Goal: Transaction & Acquisition: Purchase product/service

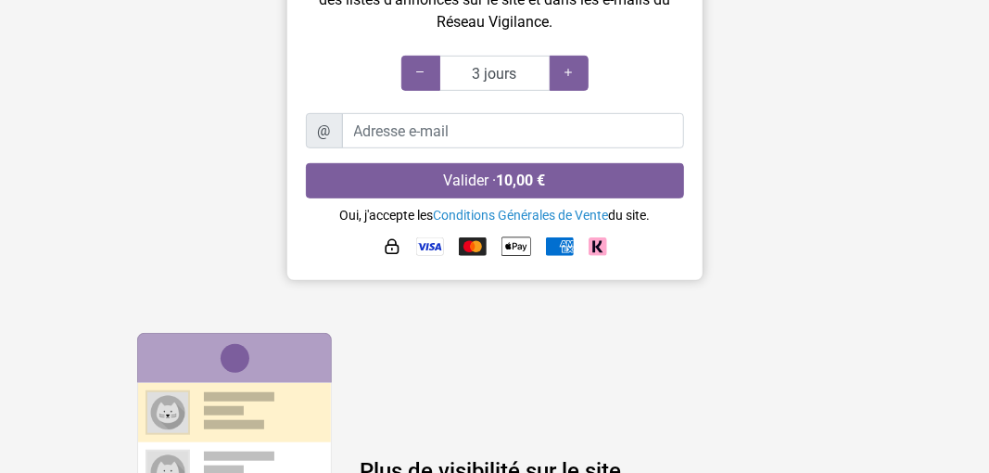
scroll to position [371, 0]
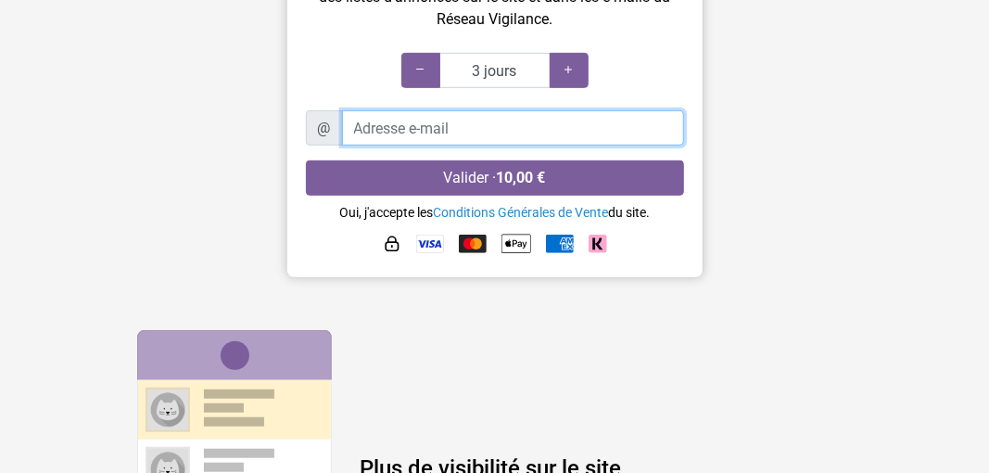
click at [414, 122] on input "Adresse e-mail" at bounding box center [513, 127] width 342 height 35
click at [400, 128] on input "Adresse e-mail" at bounding box center [513, 127] width 342 height 35
type input "tan-rn"
drag, startPoint x: 396, startPoint y: 130, endPoint x: 328, endPoint y: 121, distance: 68.2
click at [329, 121] on div "@ tan-rn" at bounding box center [495, 127] width 378 height 35
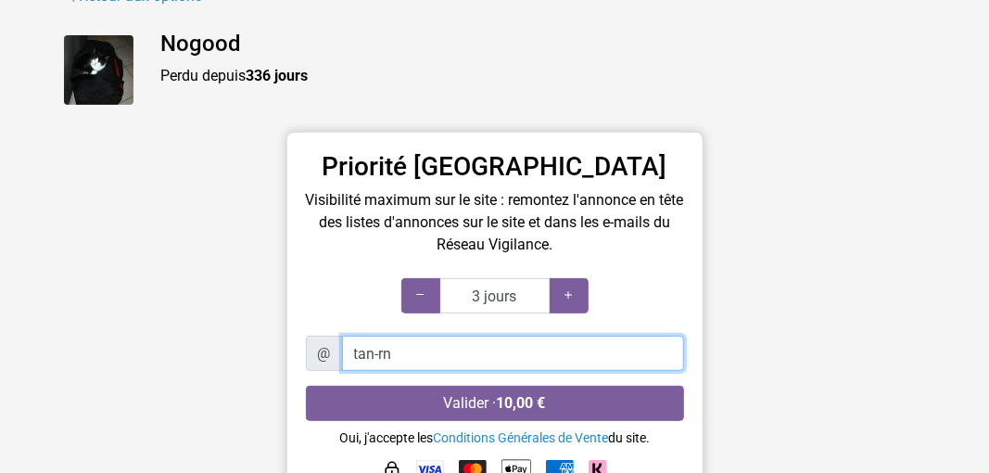
scroll to position [185, 0]
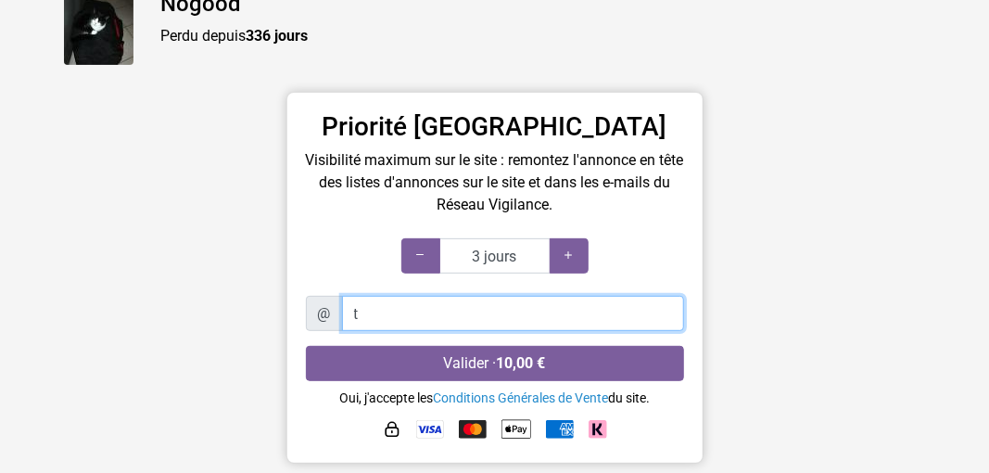
type input "ta"
drag, startPoint x: 380, startPoint y: 311, endPoint x: 350, endPoint y: 313, distance: 29.7
click at [350, 313] on input "ta" at bounding box center [513, 313] width 342 height 35
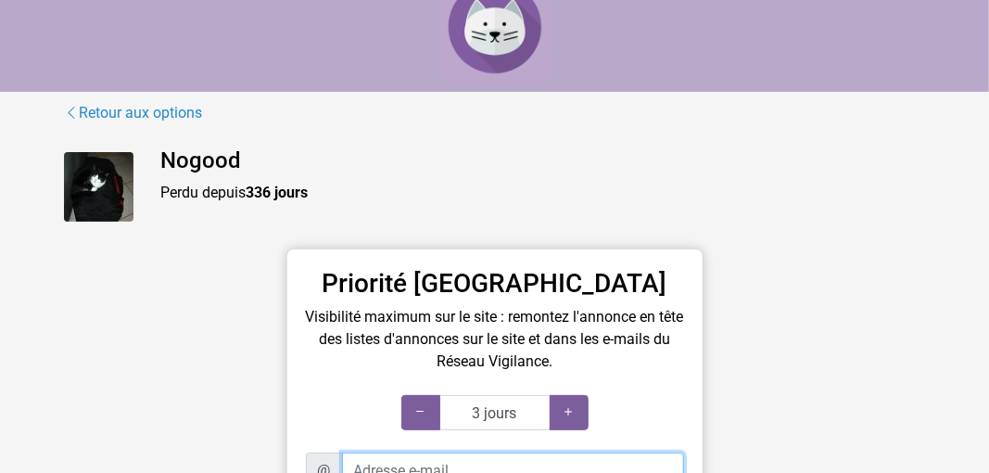
scroll to position [0, 0]
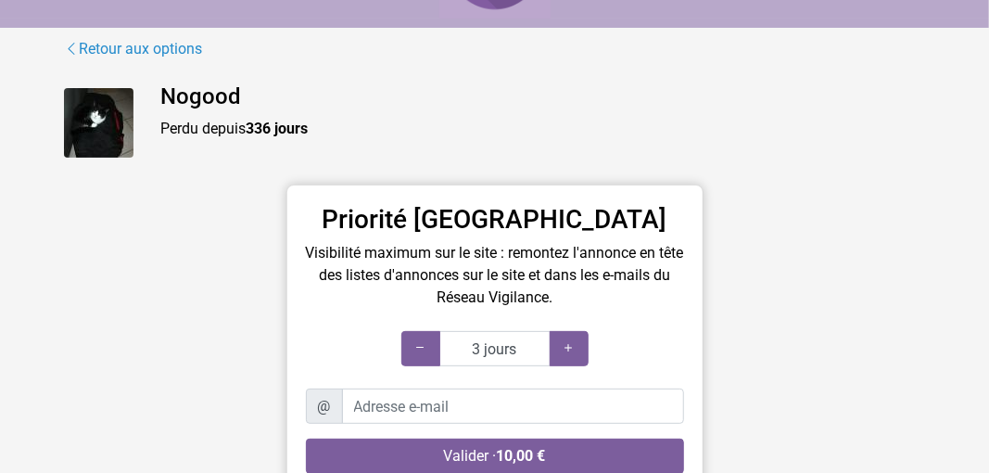
scroll to position [185, 0]
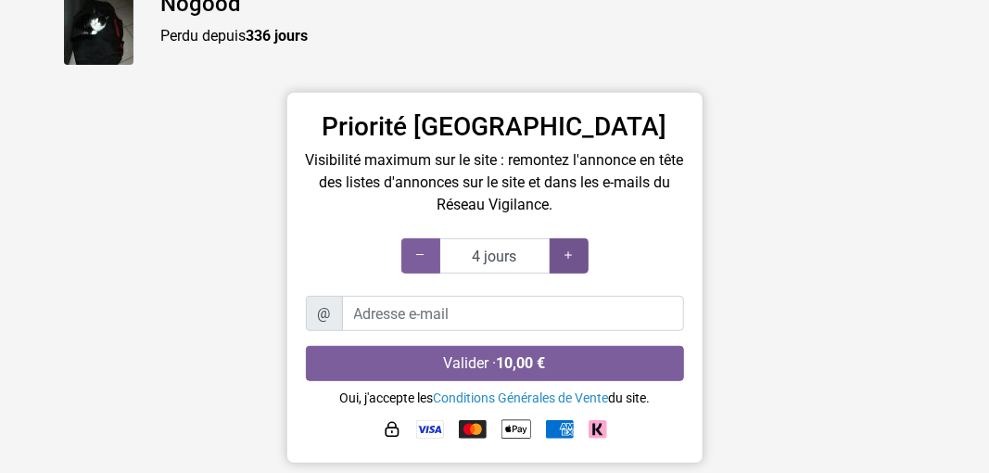
click at [570, 258] on icon at bounding box center [569, 256] width 15 height 18
type input "7 jours"
click at [570, 258] on icon at bounding box center [569, 256] width 15 height 18
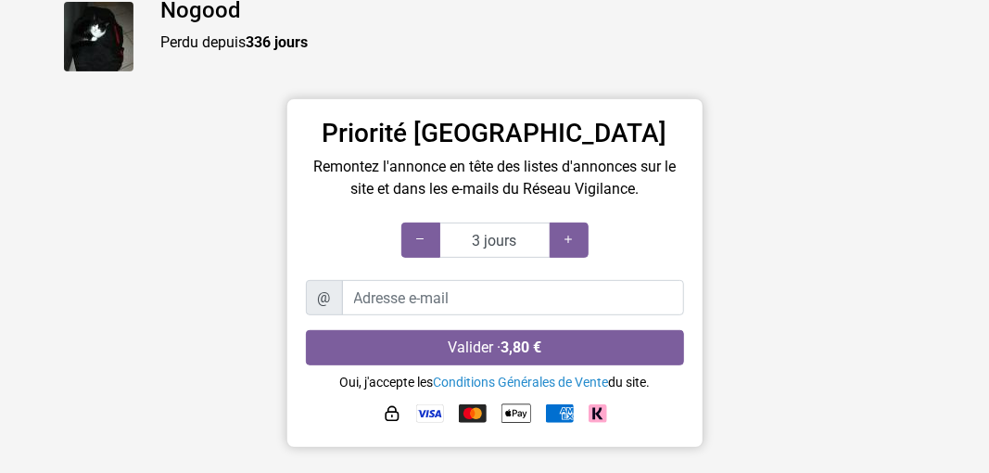
scroll to position [185, 0]
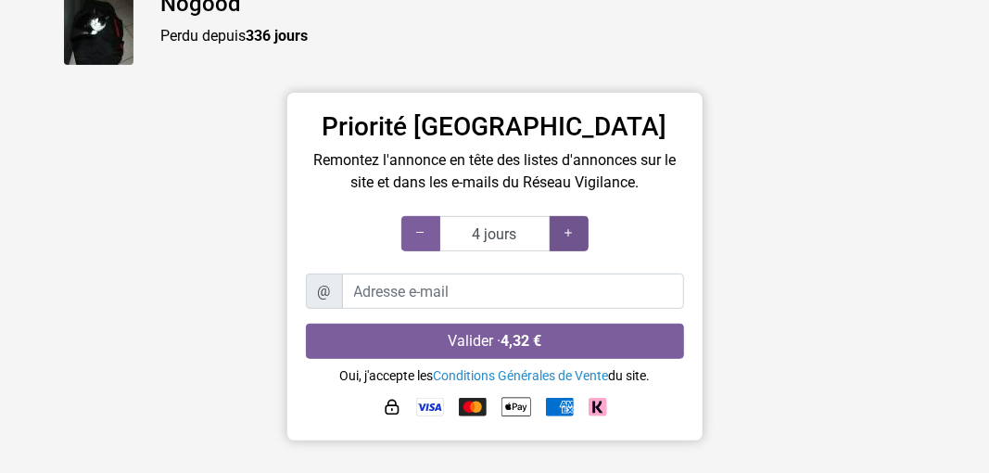
click at [572, 230] on icon at bounding box center [569, 233] width 15 height 18
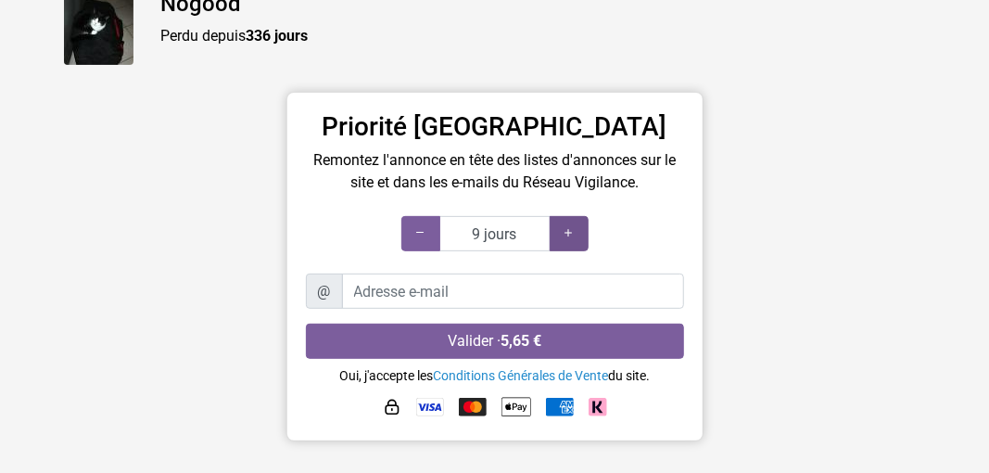
click at [573, 230] on icon at bounding box center [569, 233] width 15 height 18
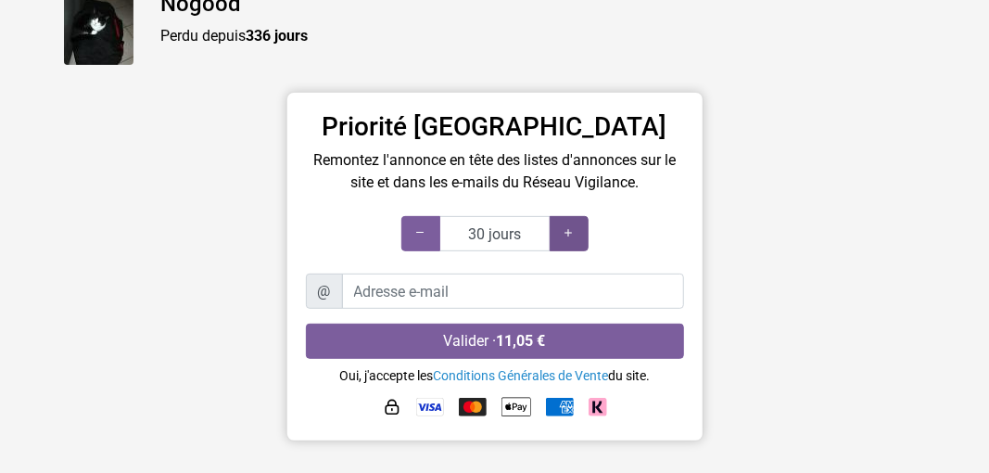
click at [573, 230] on icon at bounding box center [569, 233] width 15 height 18
click at [422, 235] on icon at bounding box center [420, 233] width 15 height 18
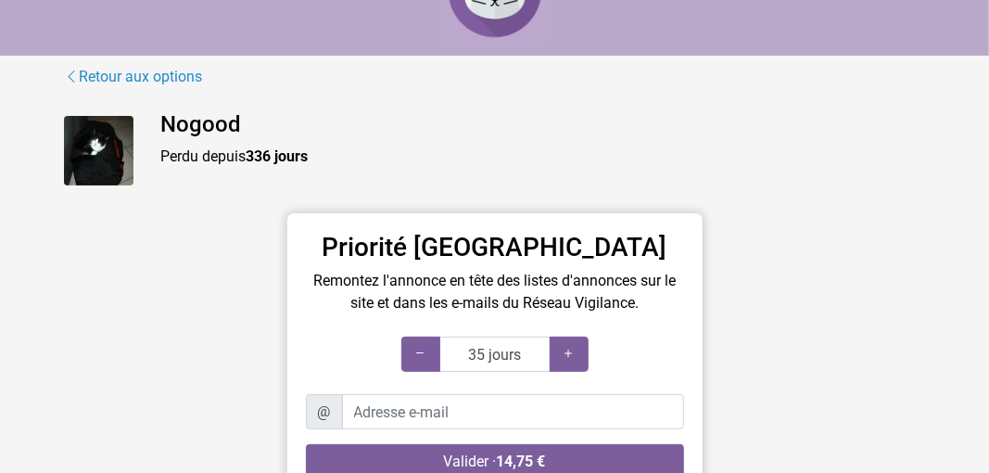
scroll to position [0, 0]
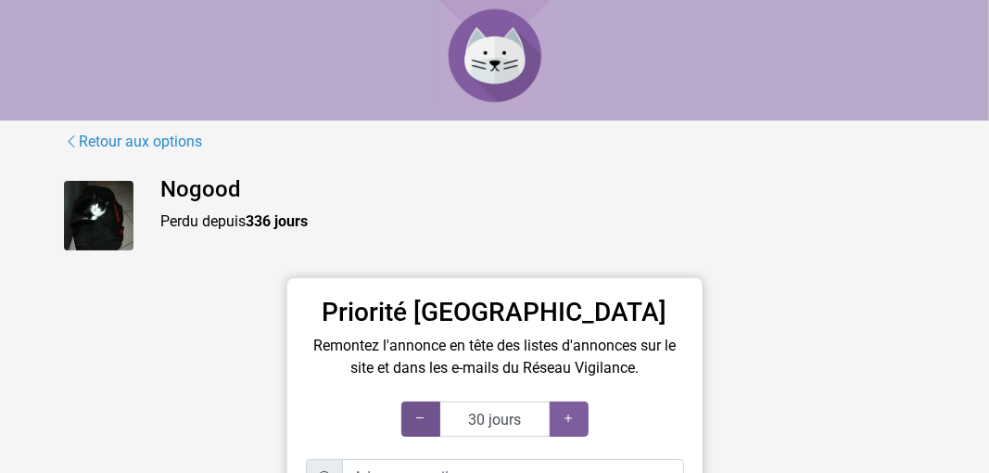
click at [429, 419] on div at bounding box center [420, 418] width 39 height 35
type input "15 jours"
click at [429, 419] on div at bounding box center [420, 418] width 39 height 35
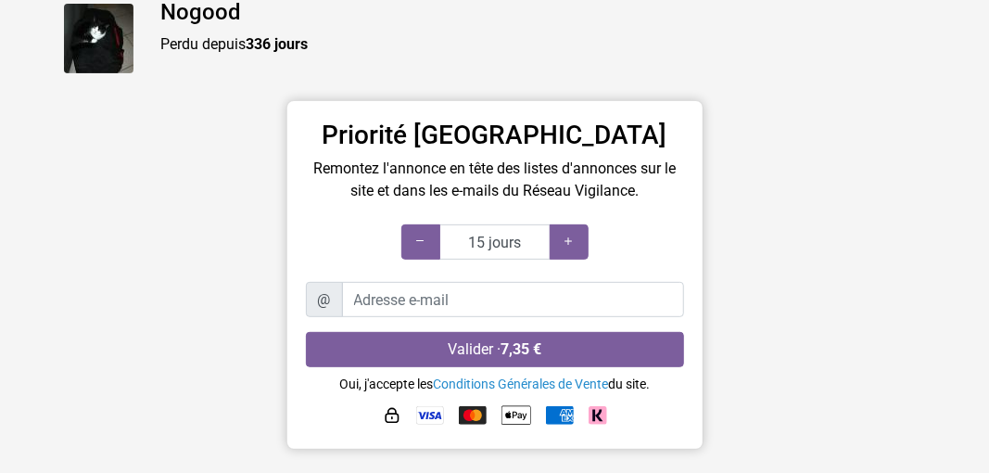
scroll to position [185, 0]
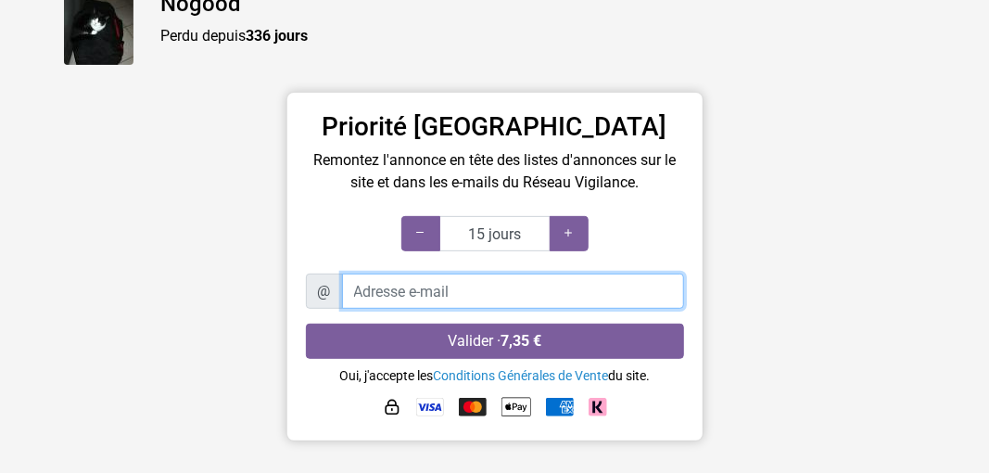
click at [405, 292] on input "Adresse e-mail" at bounding box center [513, 290] width 342 height 35
click at [363, 290] on input "TA" at bounding box center [513, 290] width 342 height 35
click at [389, 286] on input "Tan-REA" at bounding box center [513, 290] width 342 height 35
type input "Tan-Ren@orange.fr"
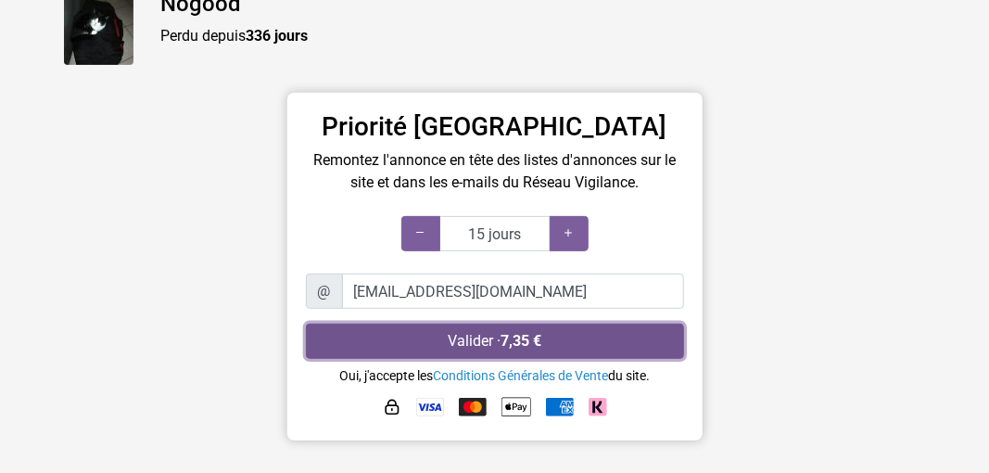
click at [502, 341] on strong "7,35 €" at bounding box center [521, 341] width 41 height 18
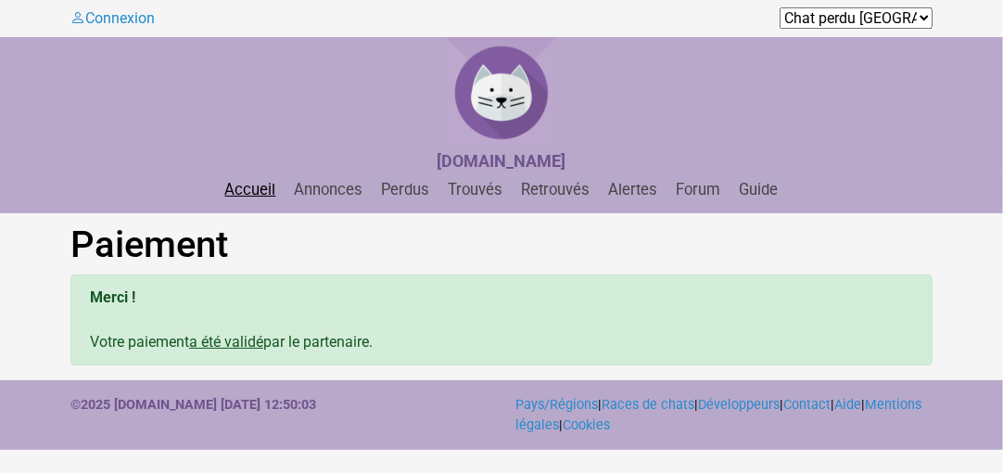
click at [271, 185] on link "Accueil" at bounding box center [251, 190] width 66 height 18
